Goal: Information Seeking & Learning: Check status

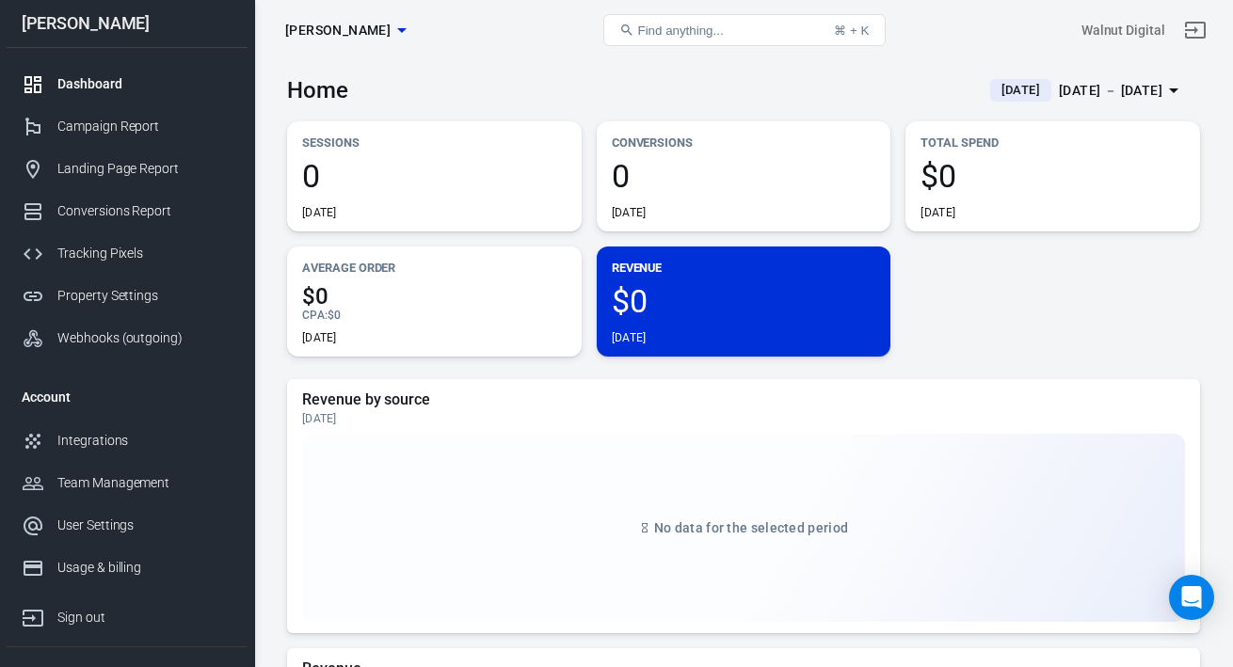
click at [994, 89] on span "[DATE]" at bounding box center [1021, 90] width 54 height 19
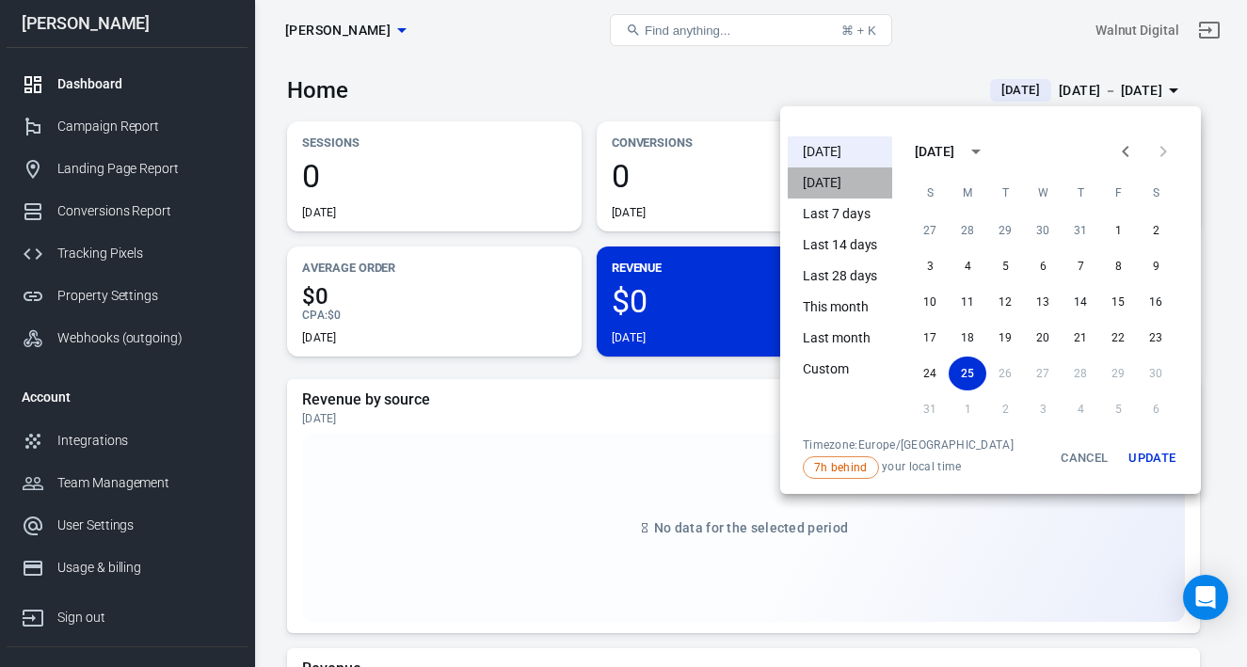
click at [850, 184] on li "[DATE]" at bounding box center [840, 183] width 104 height 31
click at [851, 79] on div at bounding box center [623, 333] width 1247 height 667
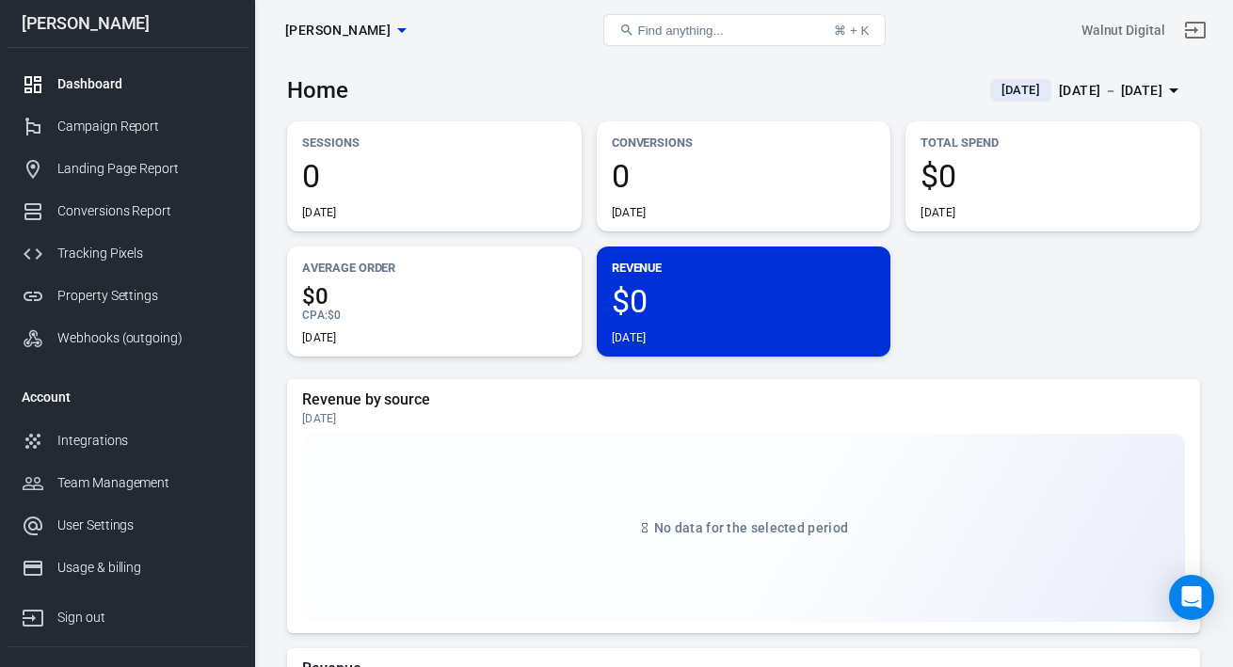
click at [391, 27] on icon "button" at bounding box center [402, 30] width 23 height 23
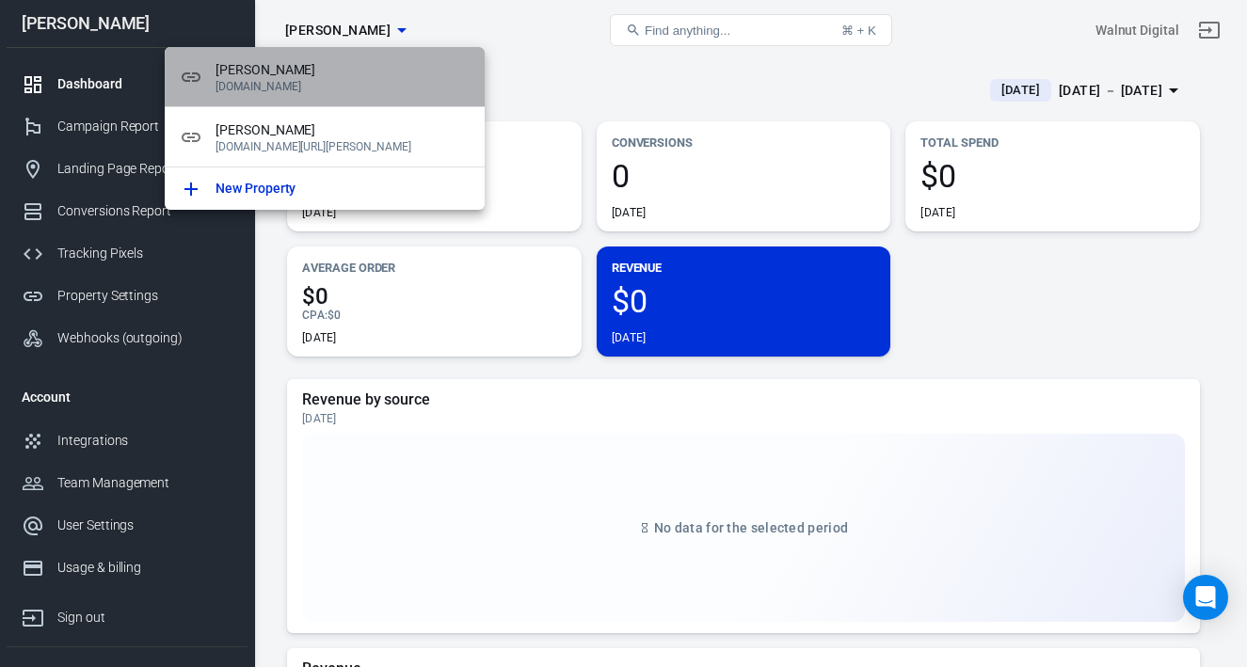
click at [302, 78] on span "[PERSON_NAME]" at bounding box center [343, 70] width 254 height 20
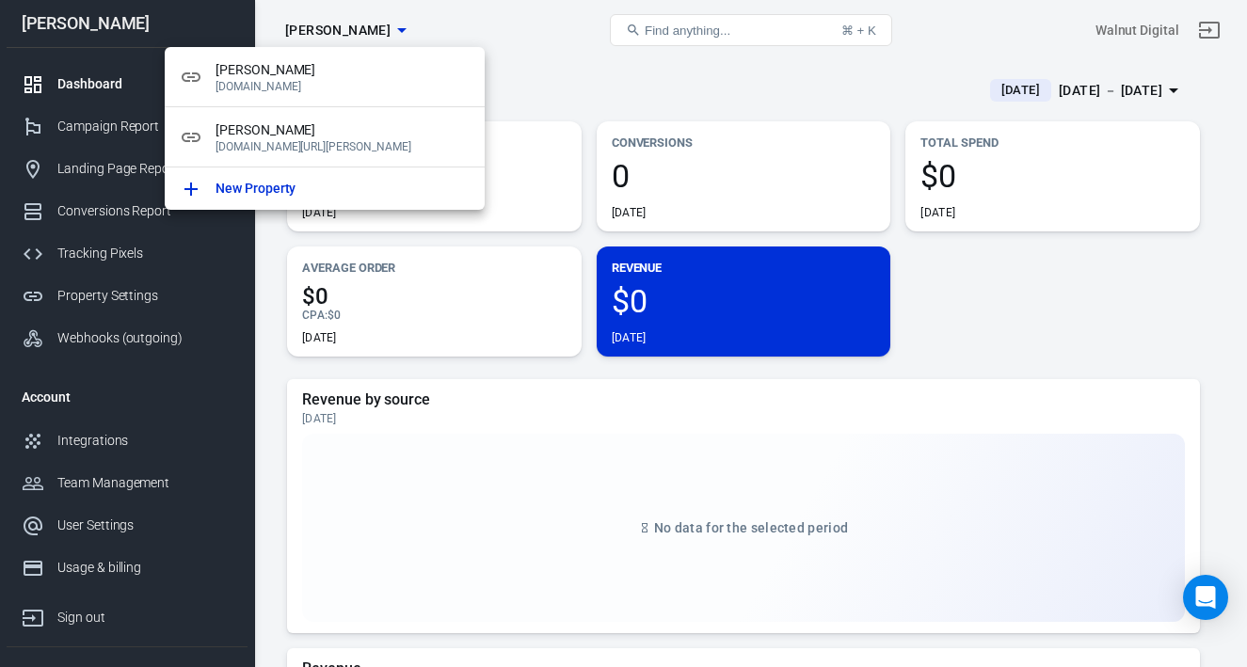
click at [306, 30] on div at bounding box center [623, 333] width 1247 height 667
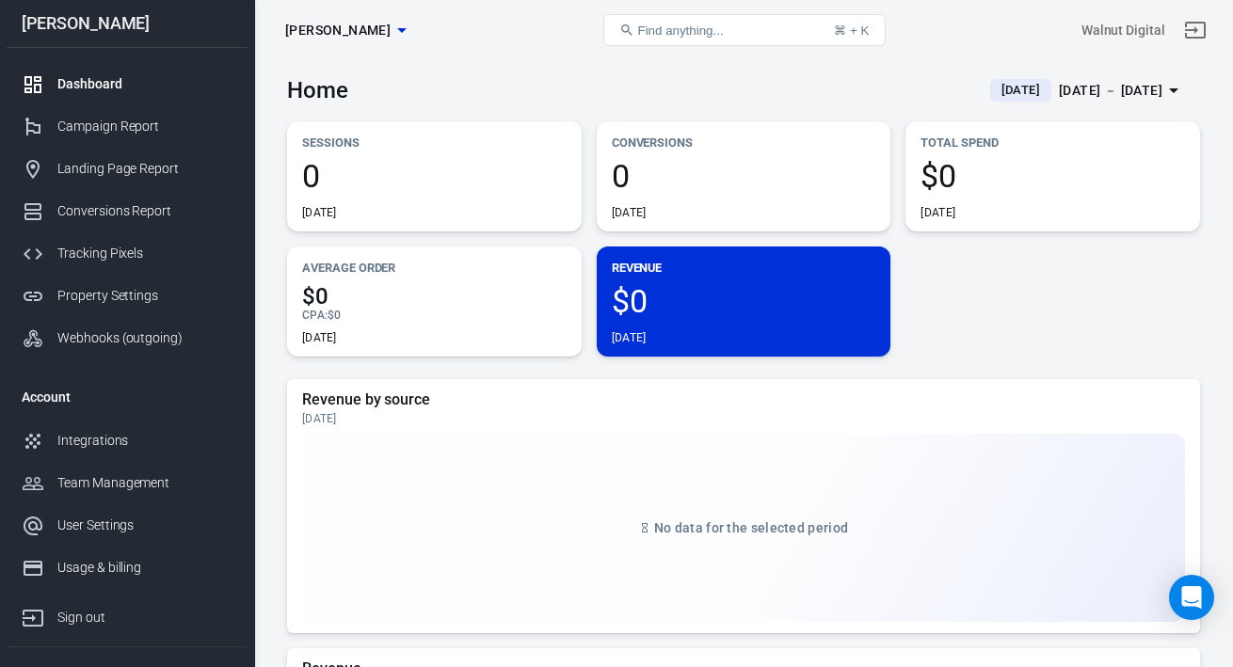
click at [324, 22] on span "[PERSON_NAME]" at bounding box center [337, 31] width 105 height 24
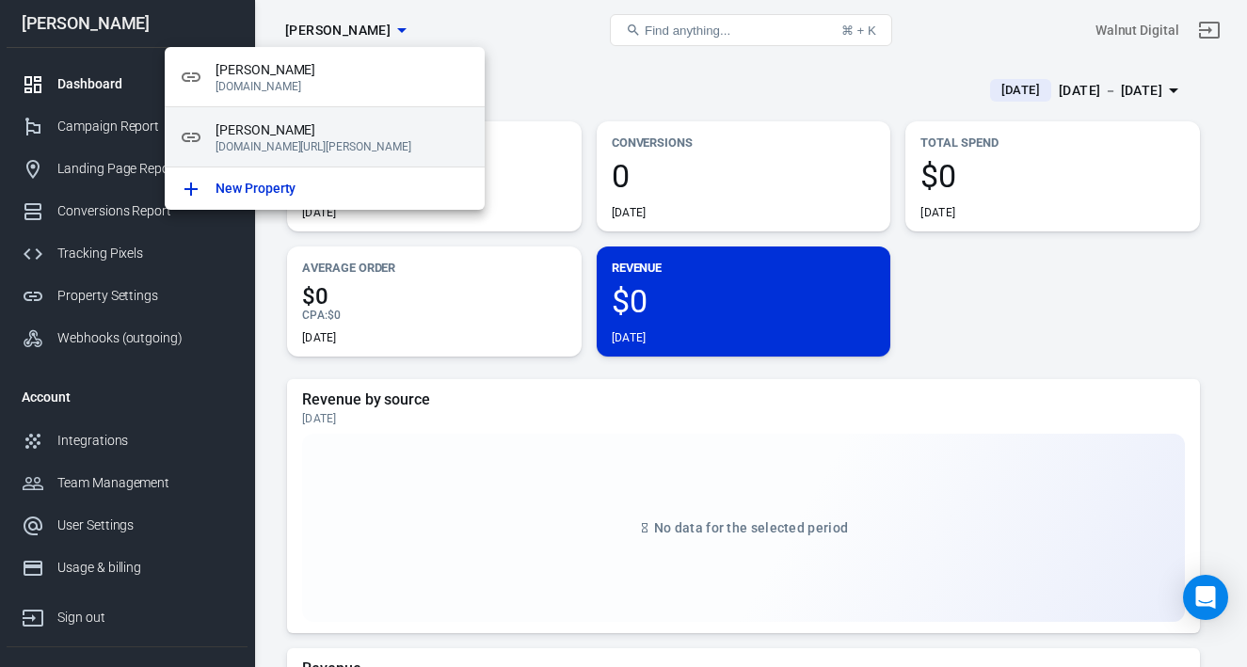
click at [327, 133] on span "[PERSON_NAME]" at bounding box center [343, 130] width 254 height 20
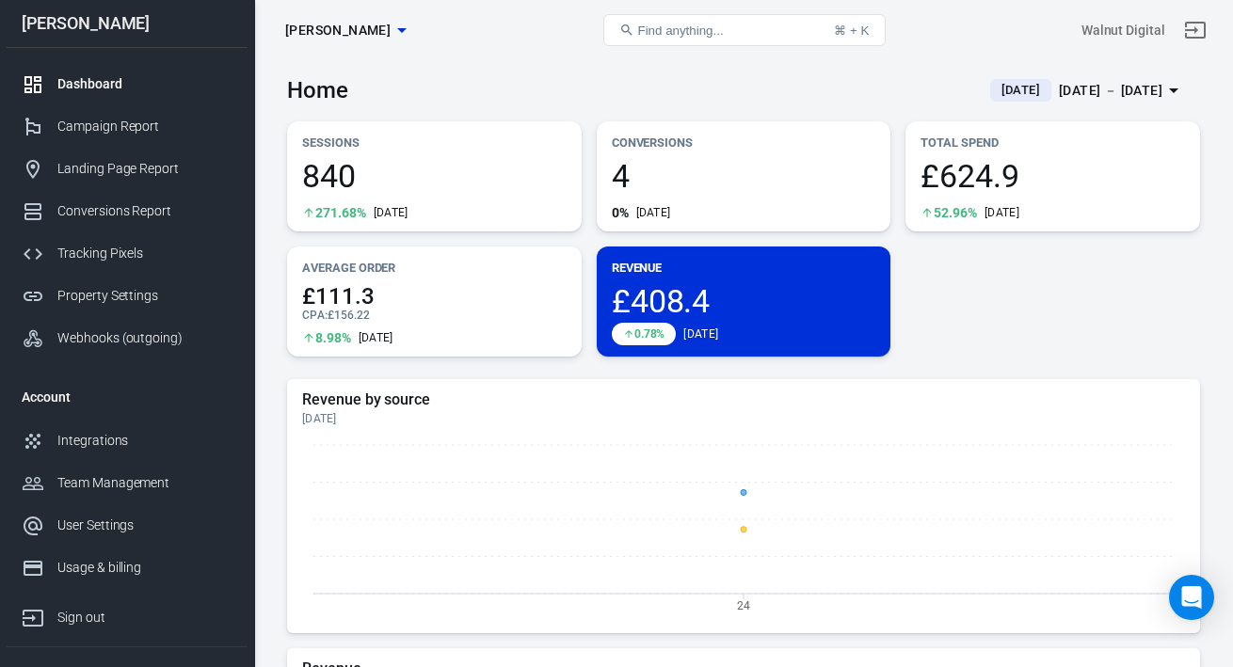
click at [994, 88] on span "[DATE]" at bounding box center [1021, 90] width 54 height 19
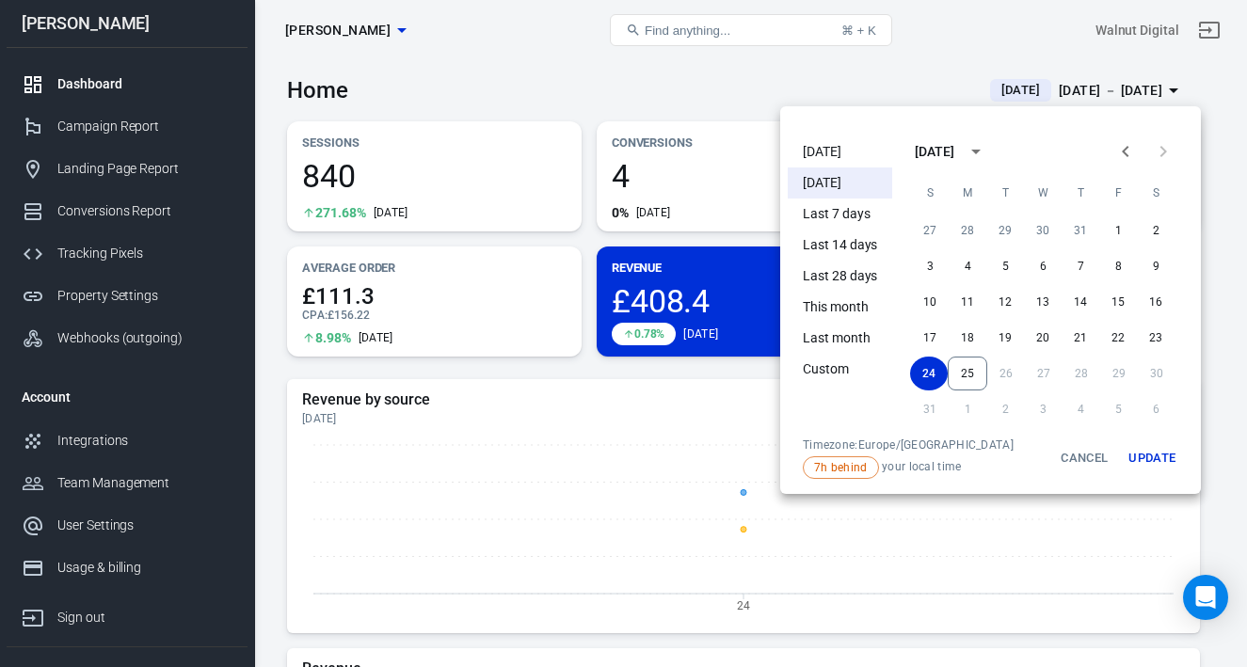
click at [822, 150] on li "[DATE]" at bounding box center [840, 151] width 104 height 31
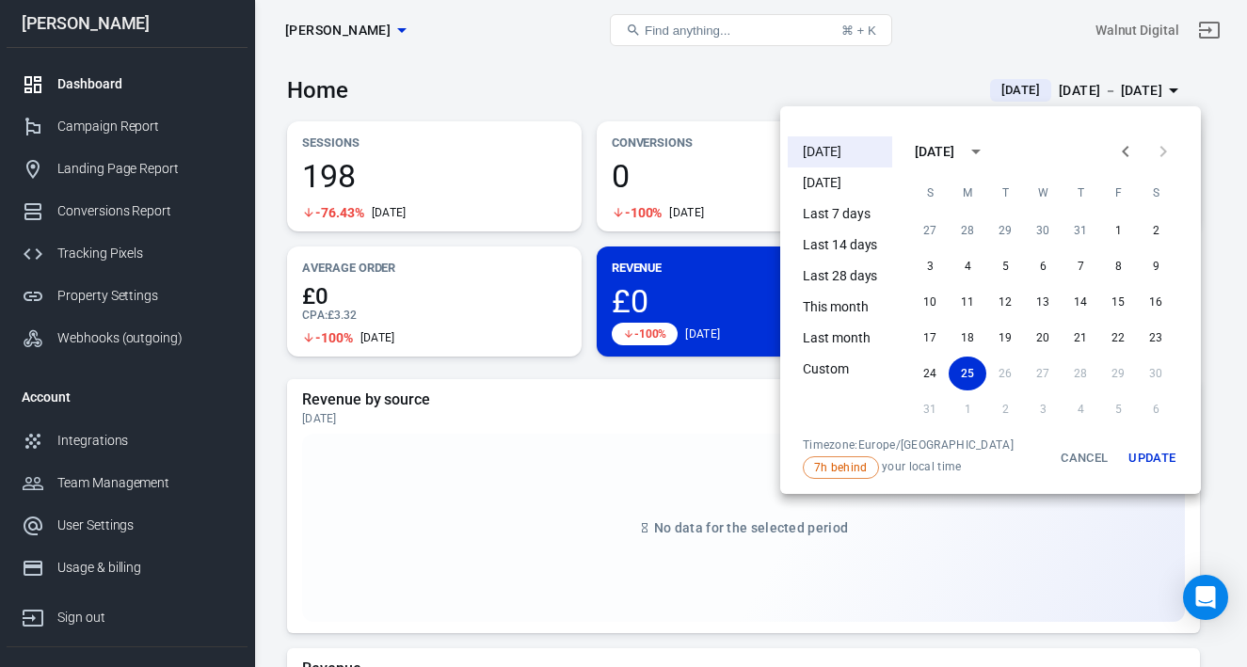
click at [902, 71] on div at bounding box center [623, 333] width 1247 height 667
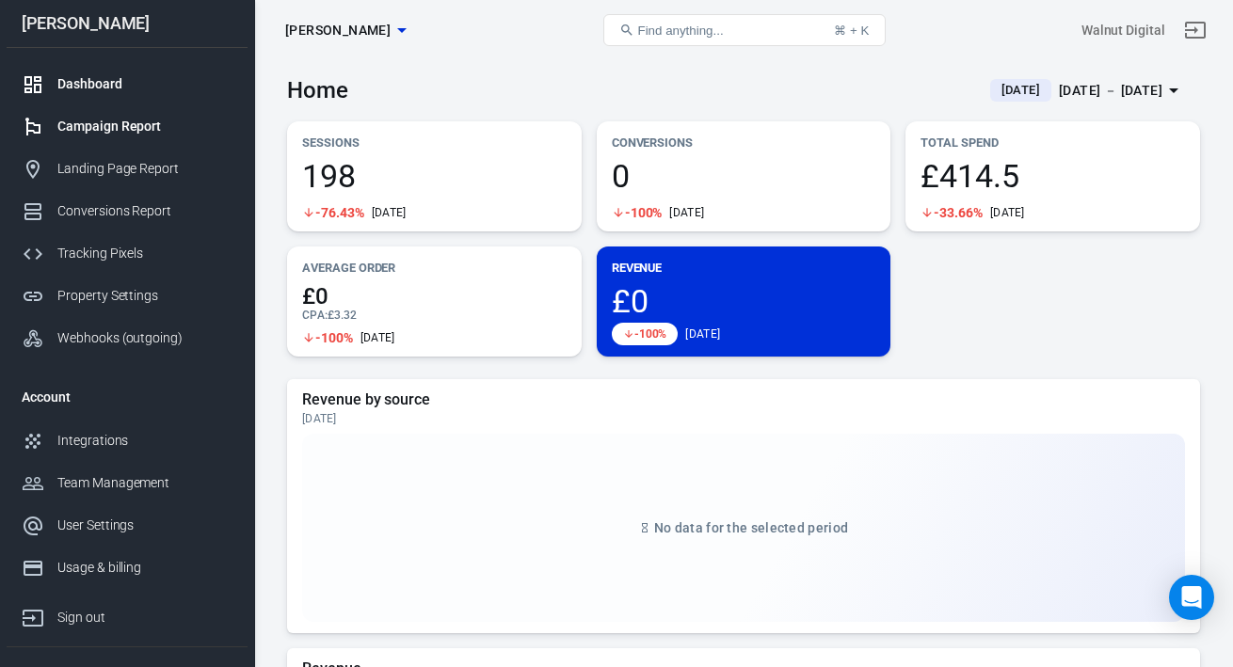
click at [123, 143] on link "Campaign Report" at bounding box center [127, 126] width 241 height 42
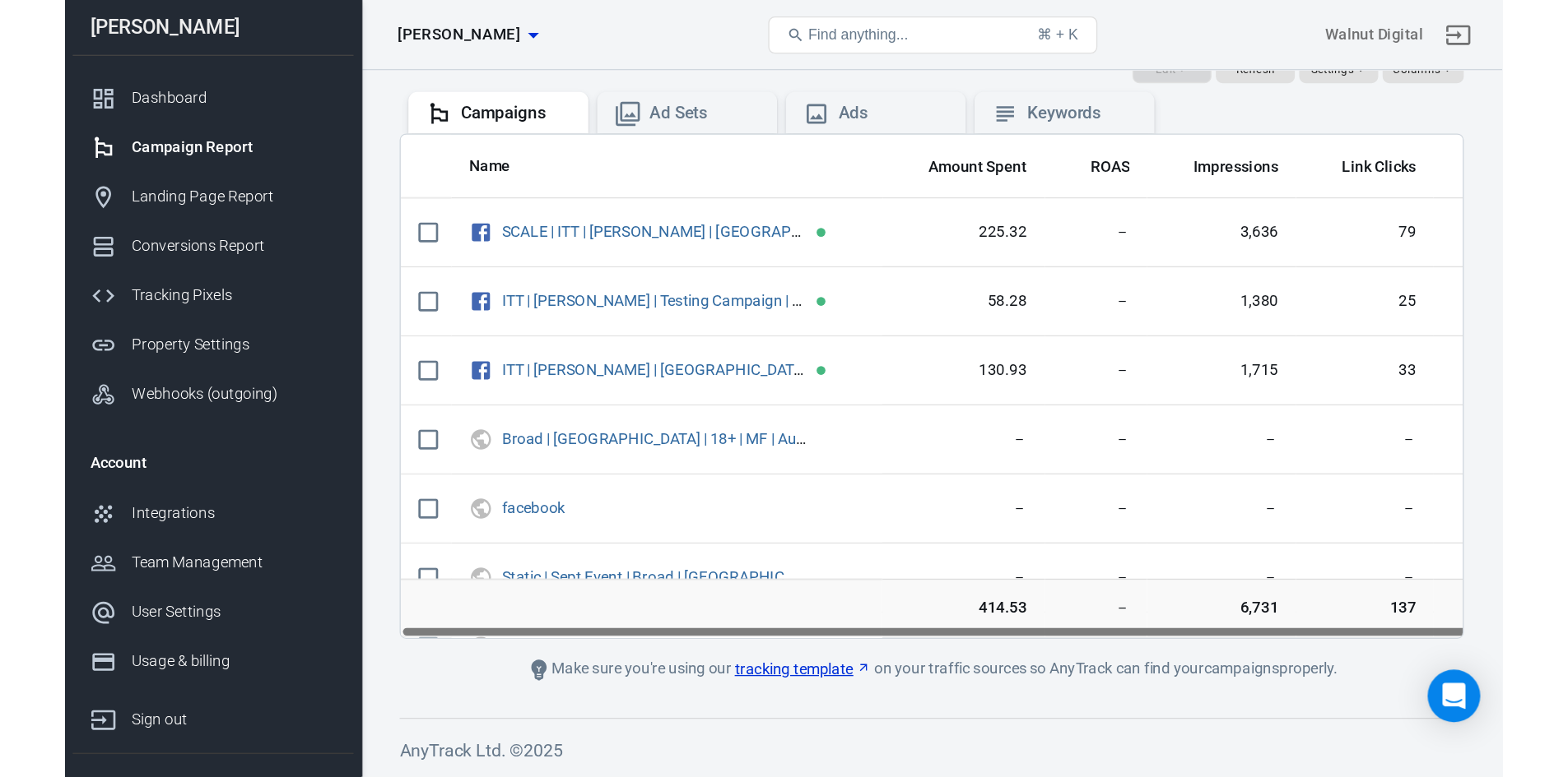
scroll to position [139, 0]
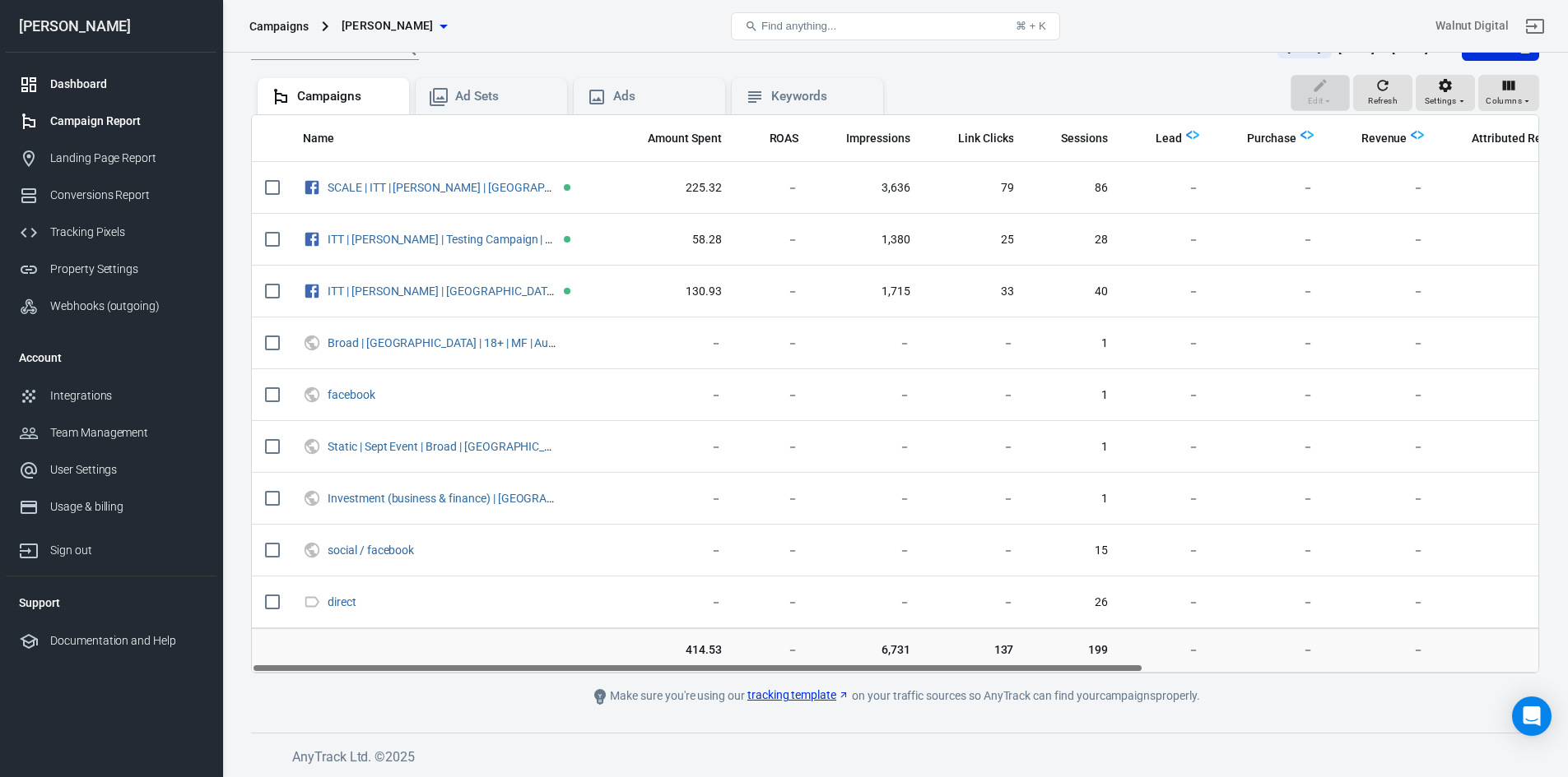
click at [94, 89] on div "Dashboard" at bounding box center [126, 85] width 153 height 17
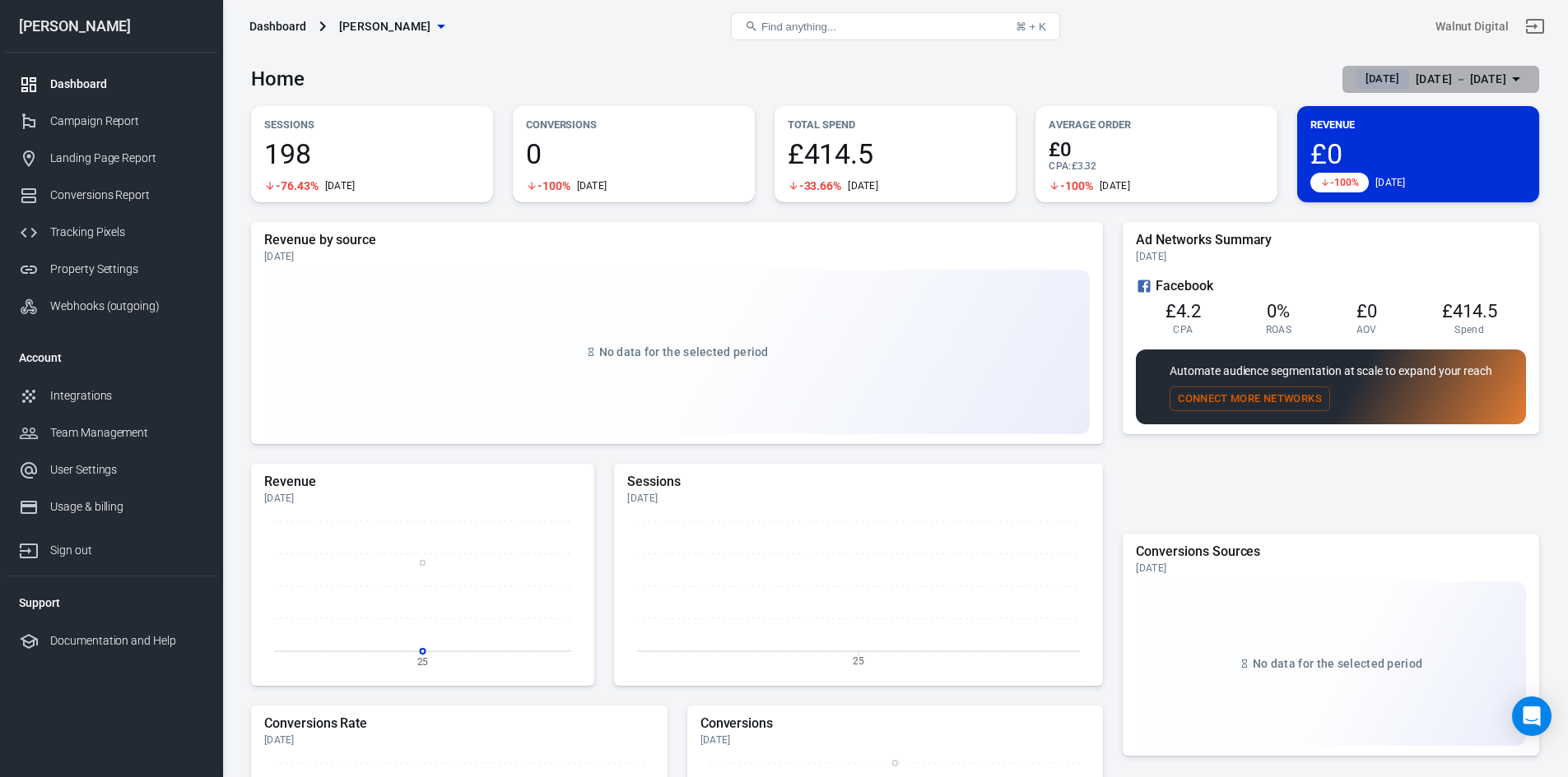
click at [1359, 72] on span "[DATE]" at bounding box center [1383, 79] width 47 height 17
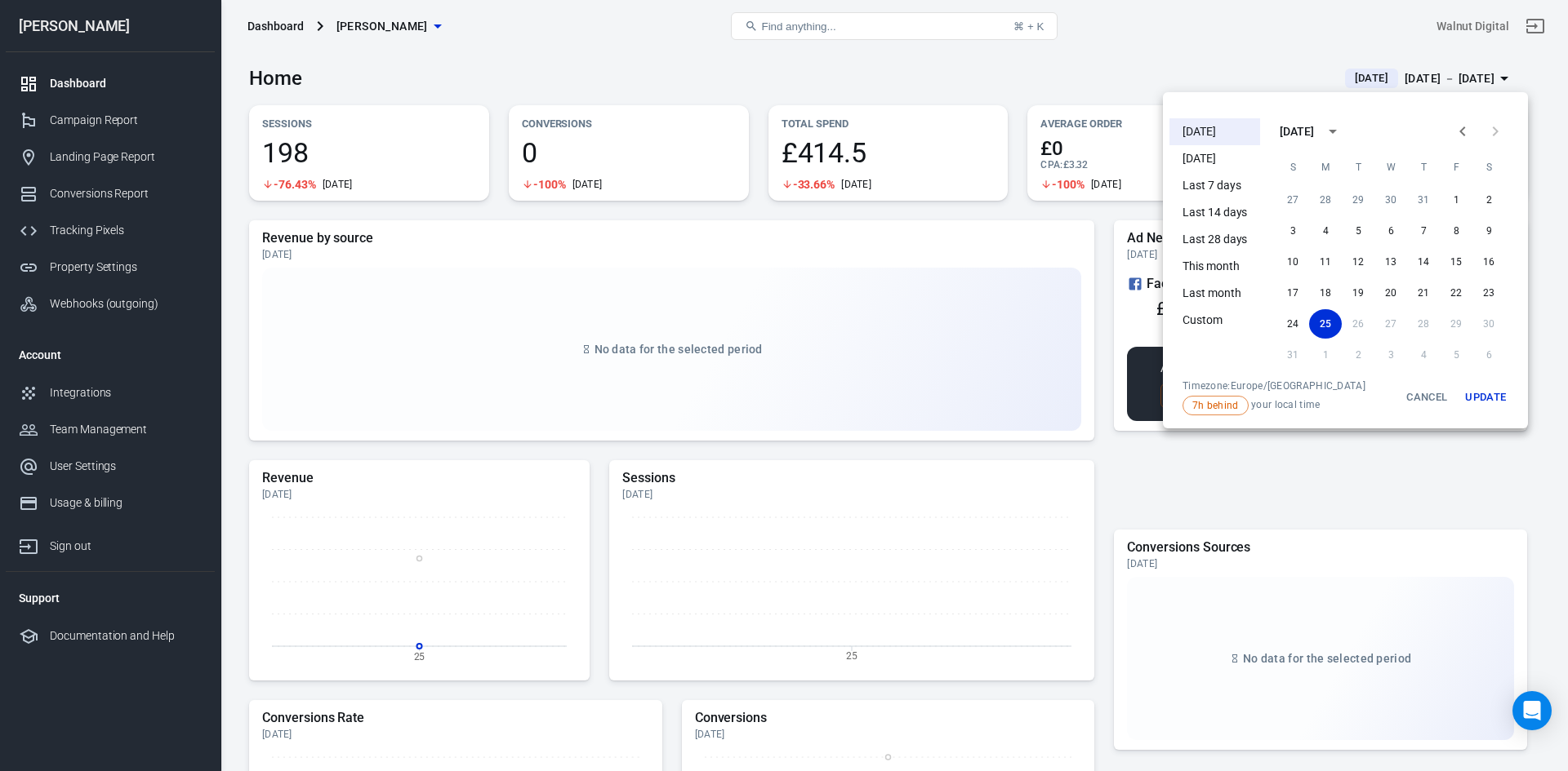
click at [1210, 148] on li "[DATE]" at bounding box center [1215, 159] width 90 height 27
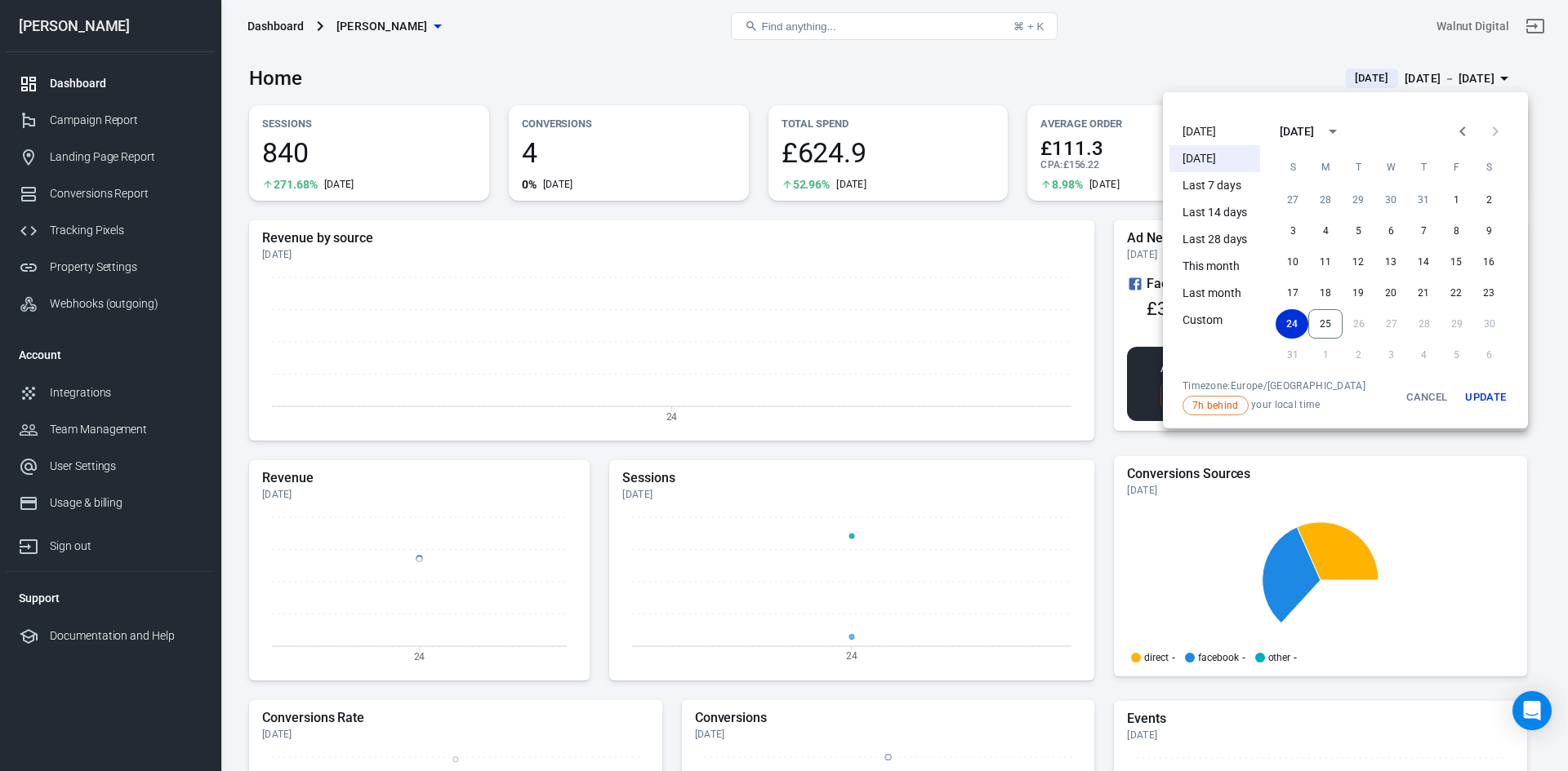
click at [1013, 75] on div at bounding box center [784, 385] width 1568 height 771
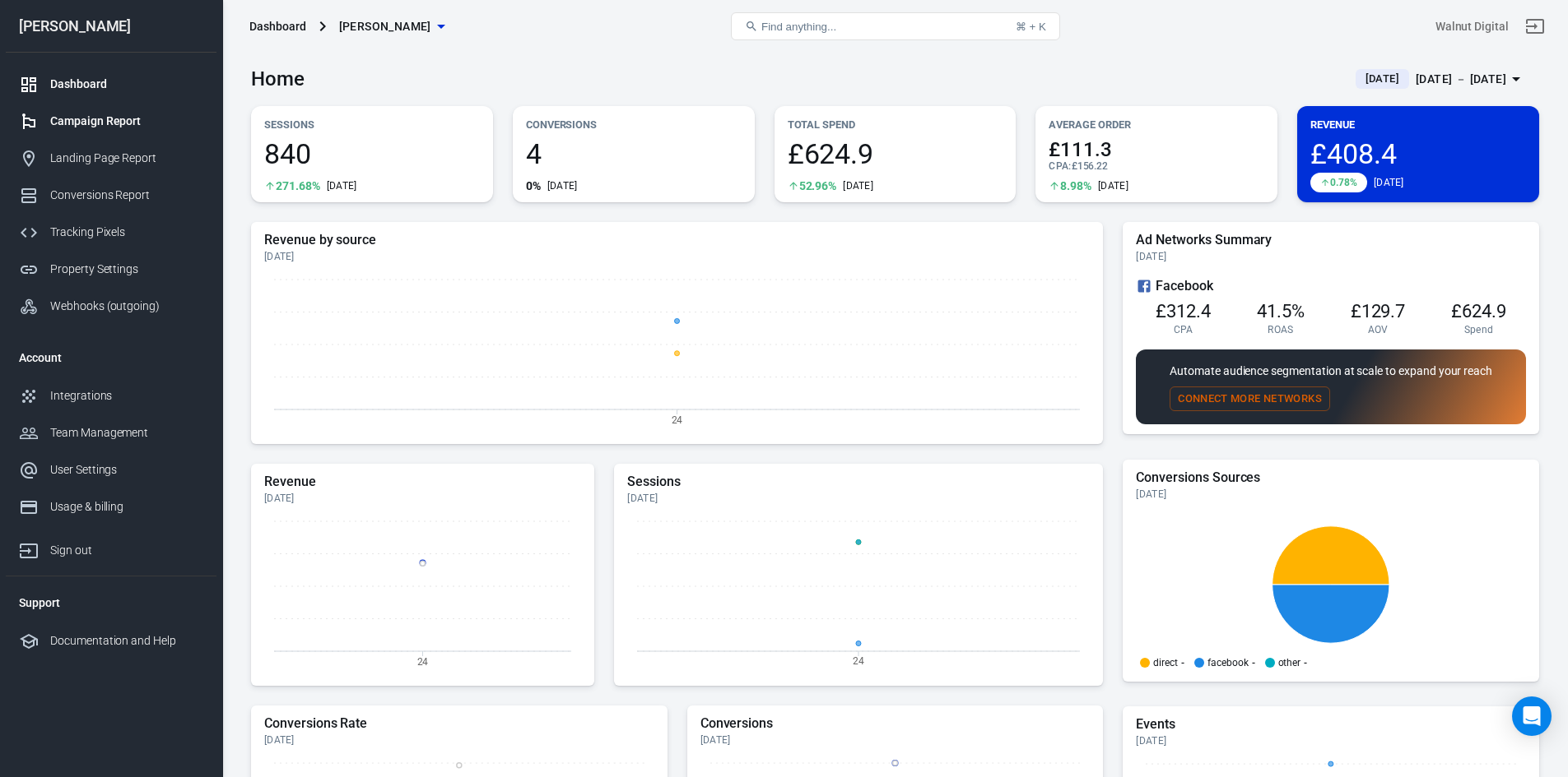
click at [76, 114] on div "Campaign Report" at bounding box center [126, 121] width 153 height 17
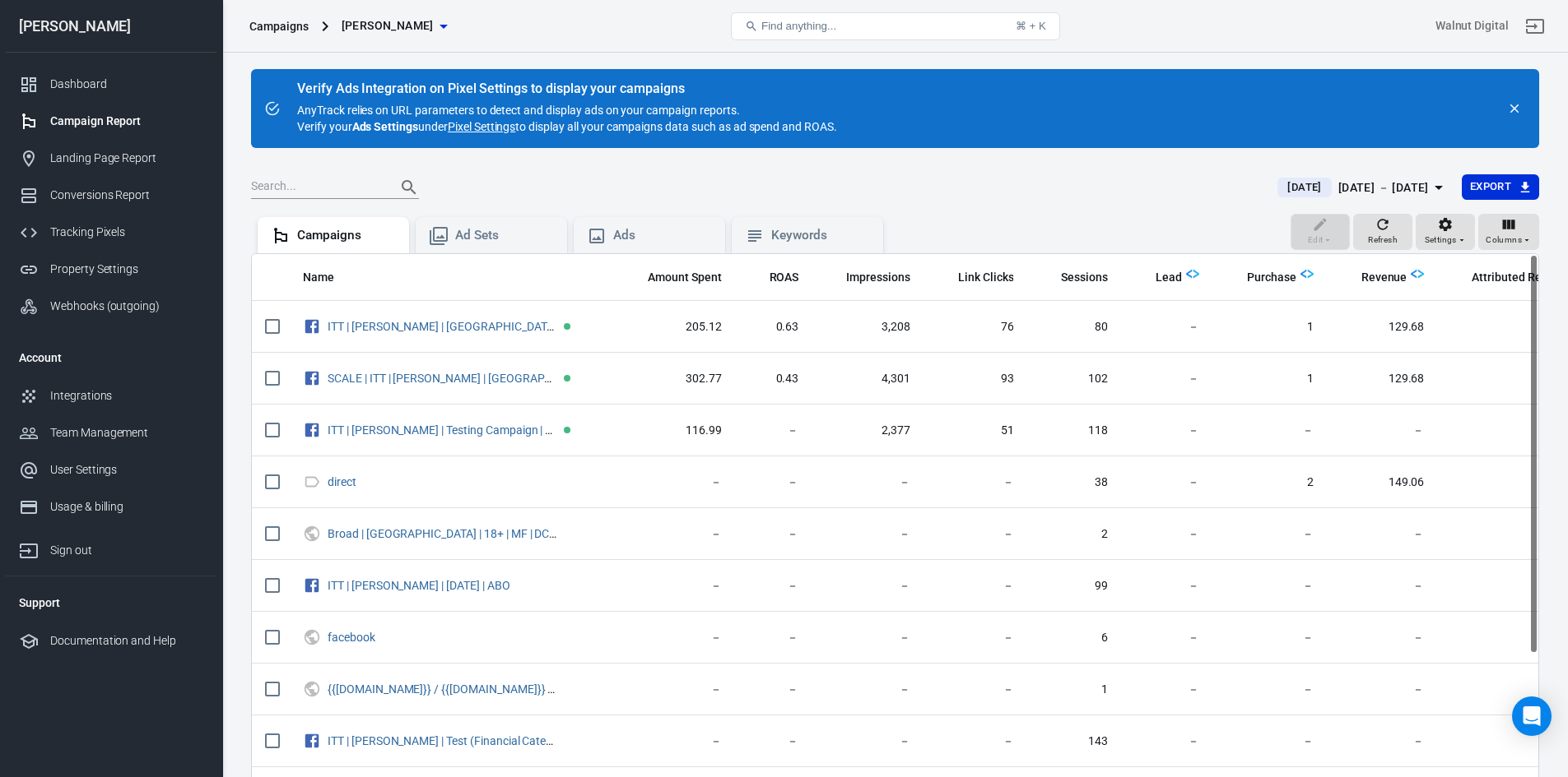
click at [477, 130] on link "Pixel Settings" at bounding box center [481, 127] width 67 height 17
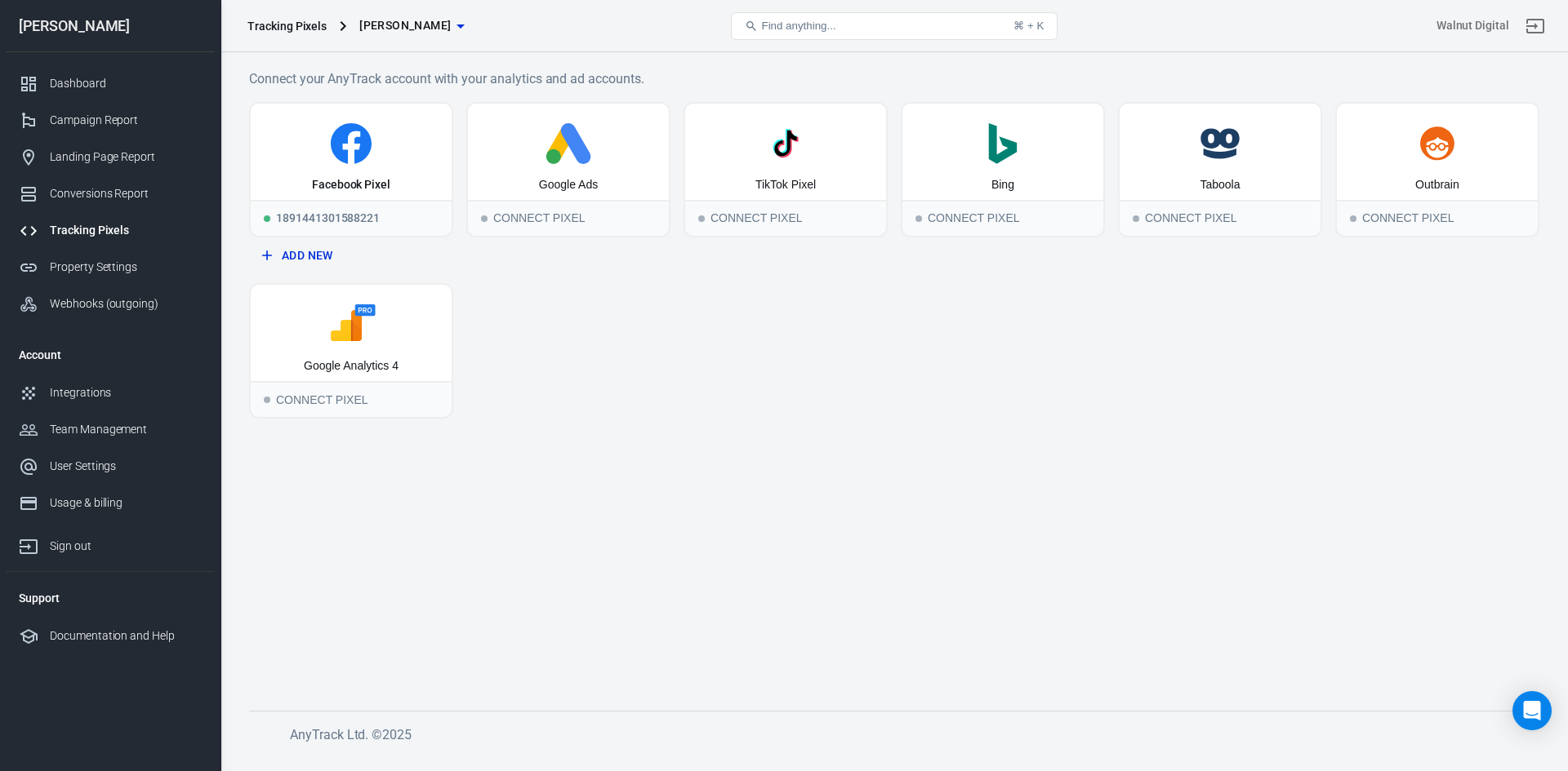
click at [449, 26] on div "Tracking Pixels [PERSON_NAME]" at bounding box center [456, 26] width 431 height 39
click at [87, 113] on div "Campaign Report" at bounding box center [125, 121] width 152 height 17
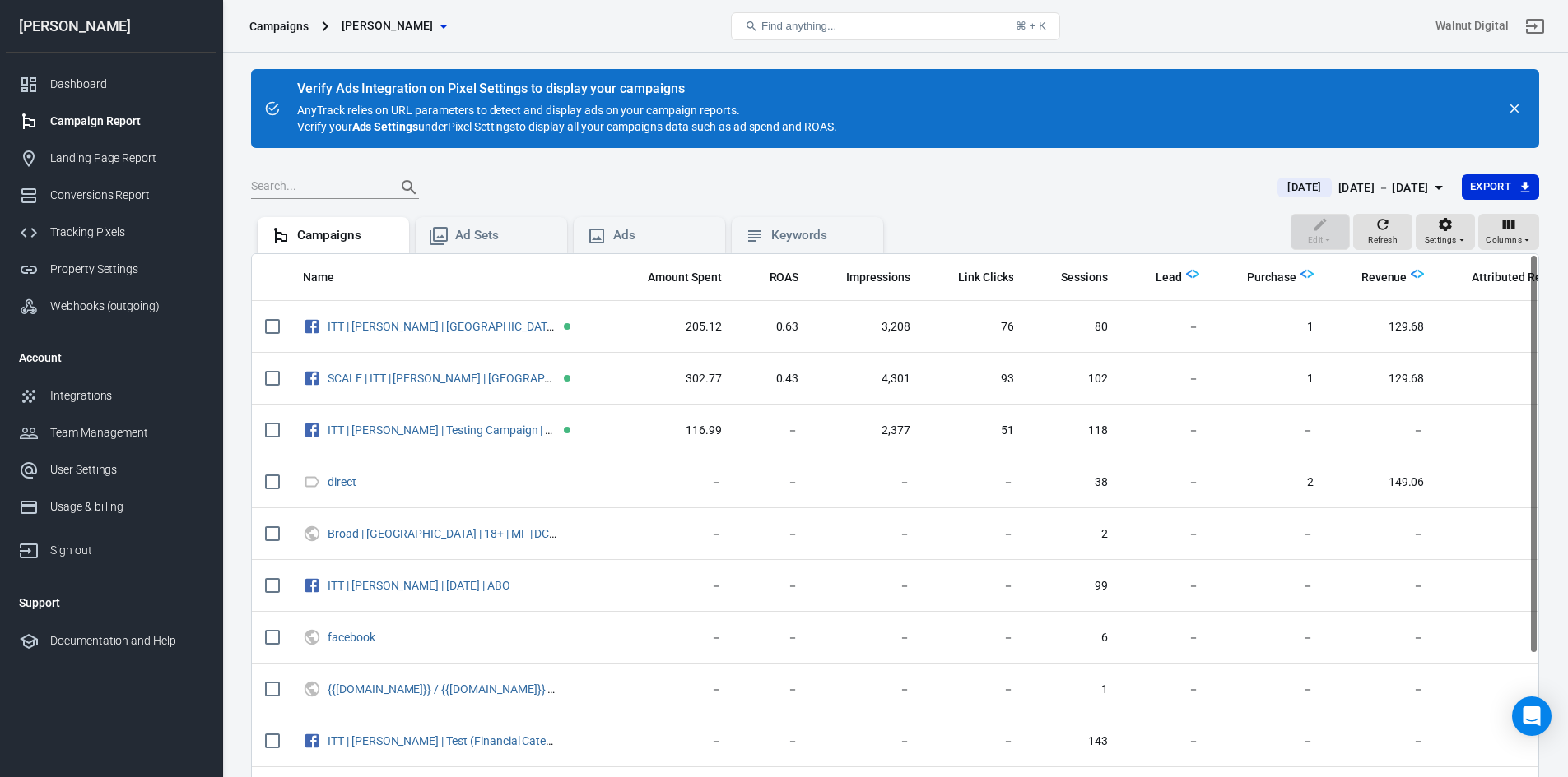
click at [1280, 190] on span "[DATE]" at bounding box center [1304, 187] width 47 height 17
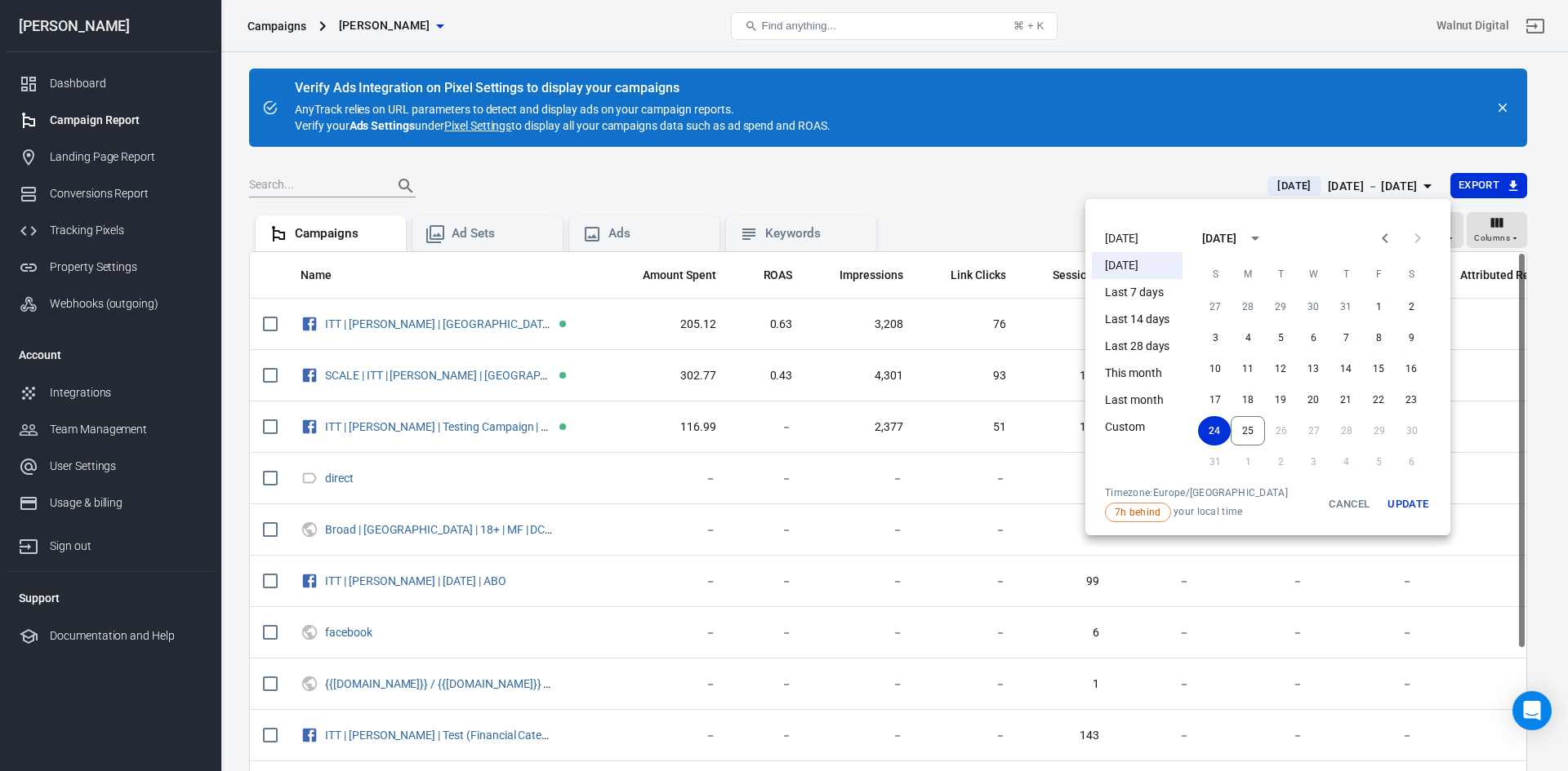
click at [1127, 241] on li "[DATE]" at bounding box center [1137, 238] width 90 height 27
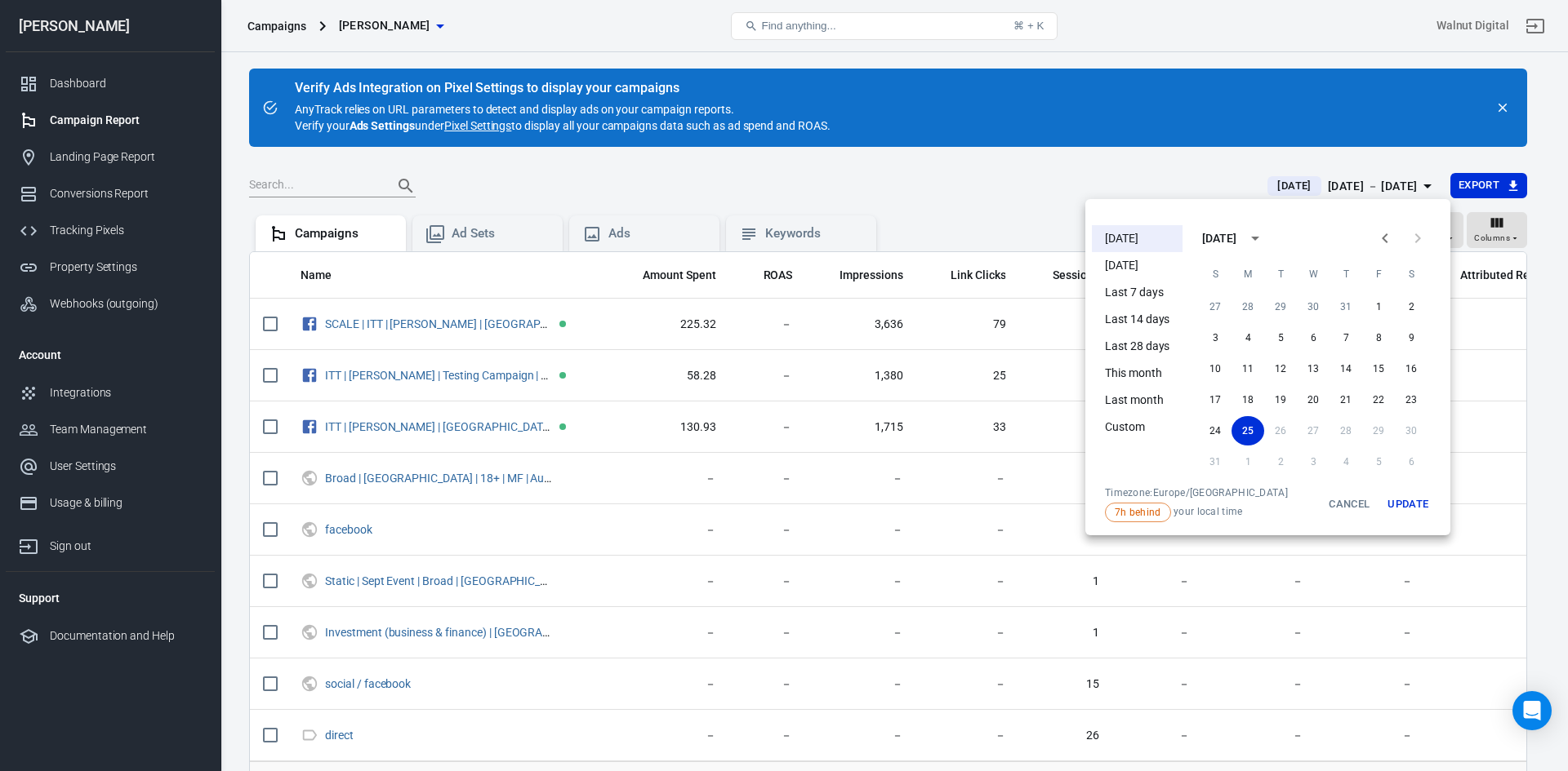
click at [1005, 201] on div at bounding box center [784, 385] width 1568 height 771
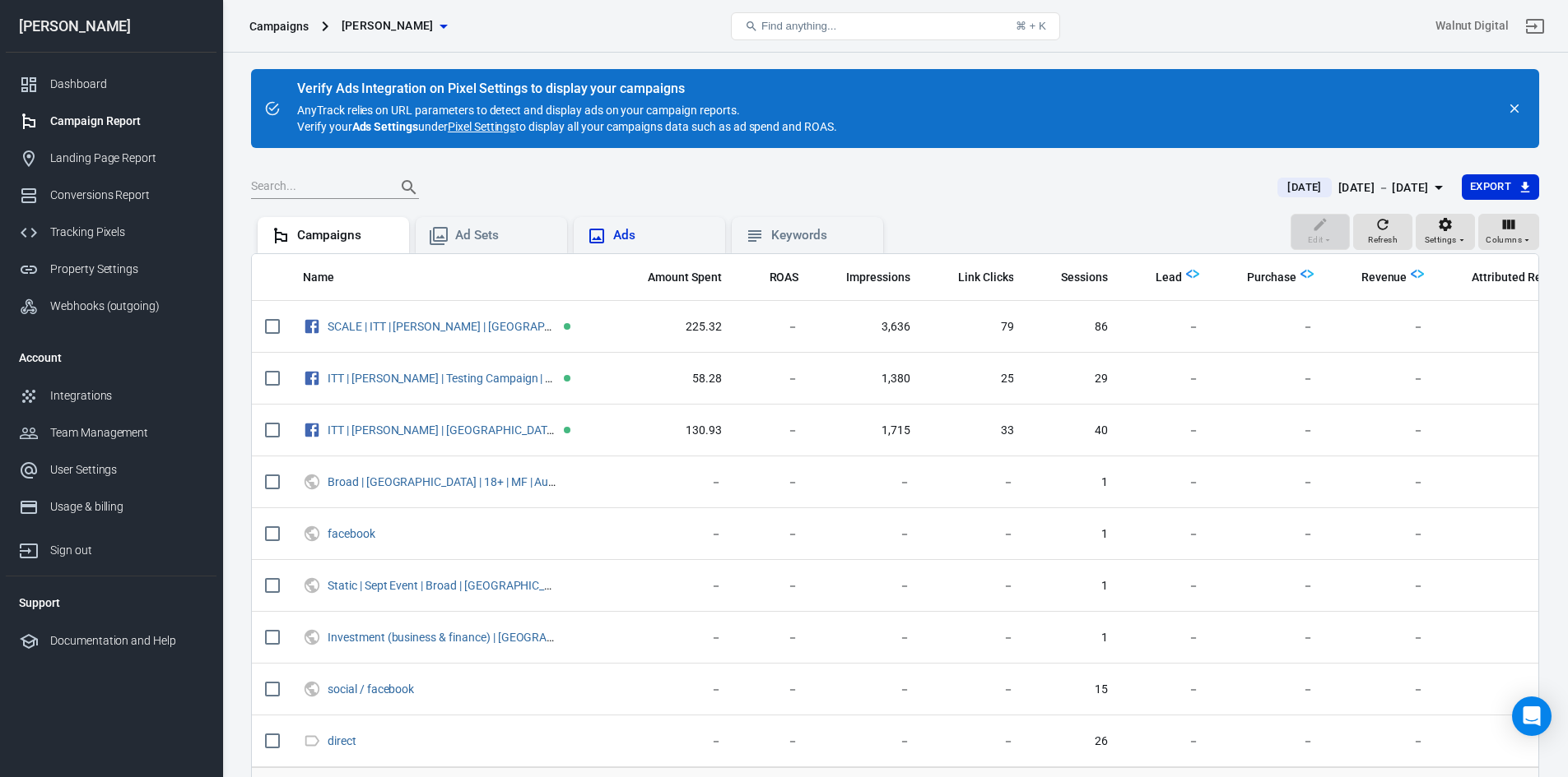
click at [628, 231] on div "Ads" at bounding box center [662, 236] width 99 height 17
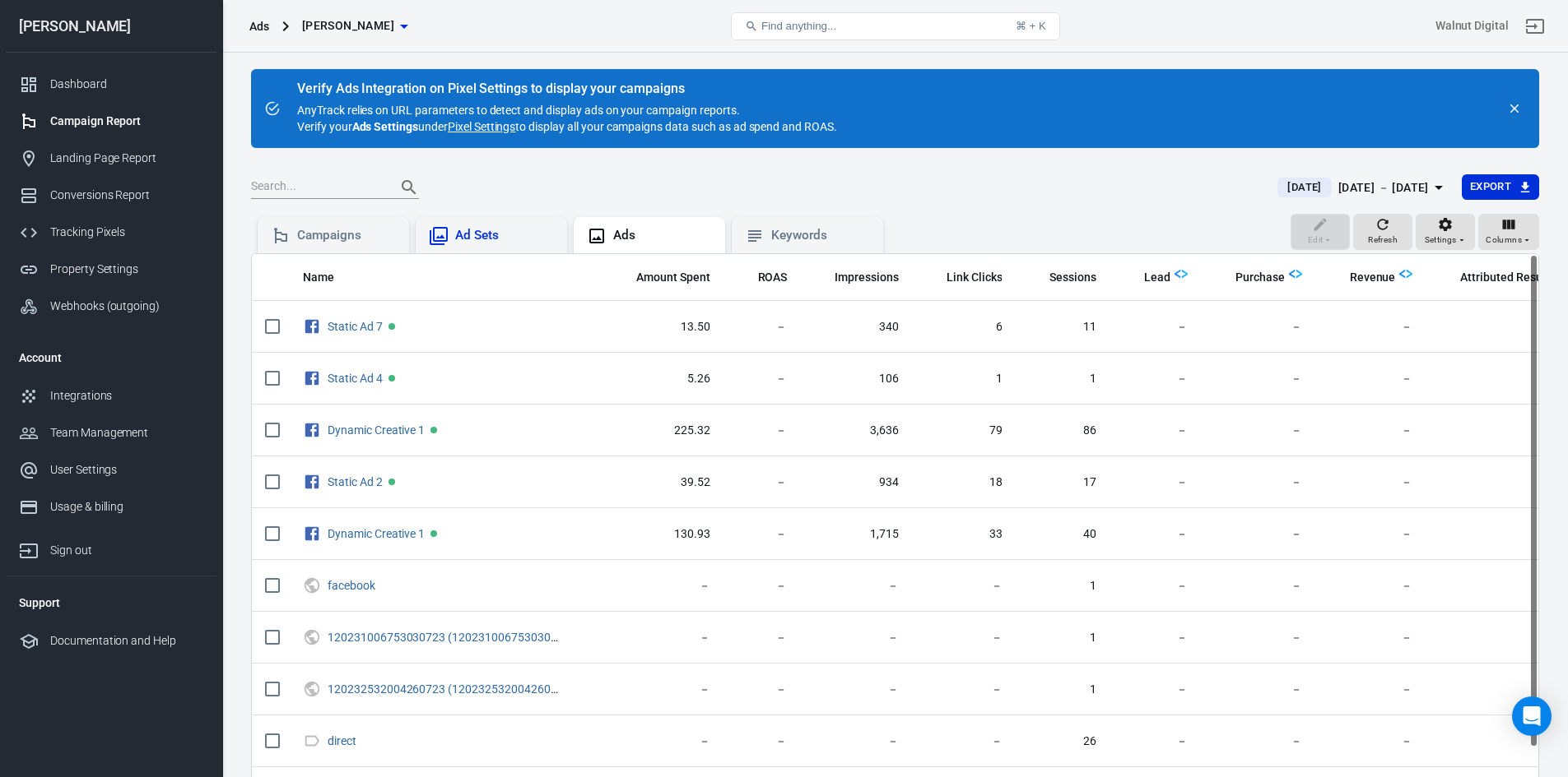
click at [465, 223] on div "Ad Sets" at bounding box center [491, 234] width 151 height 36
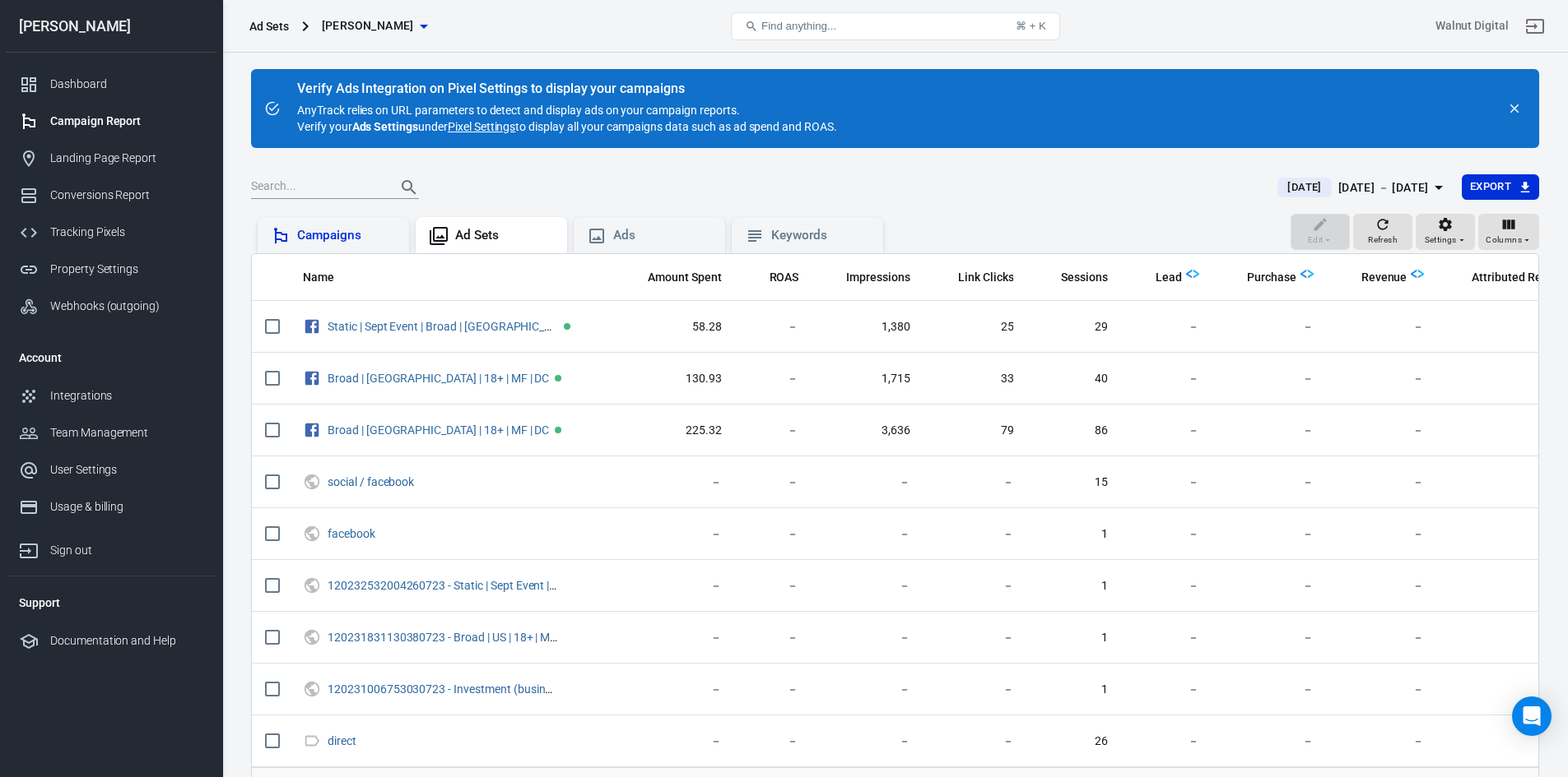
click at [355, 233] on div "Campaigns" at bounding box center [346, 236] width 99 height 17
